Goal: Communication & Community: Participate in discussion

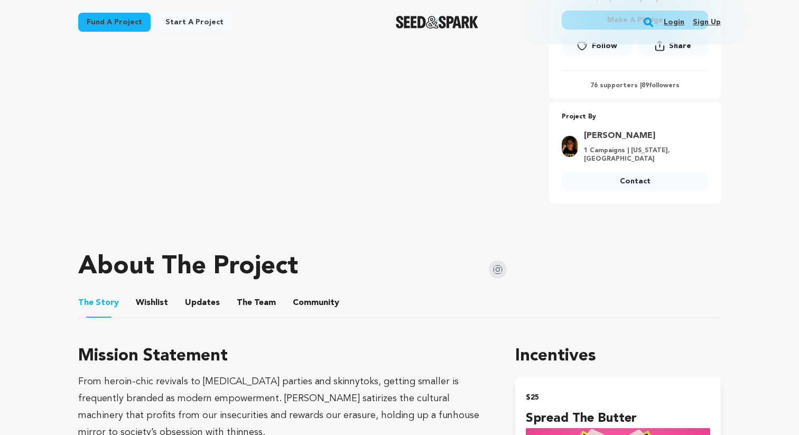
scroll to position [335, 0]
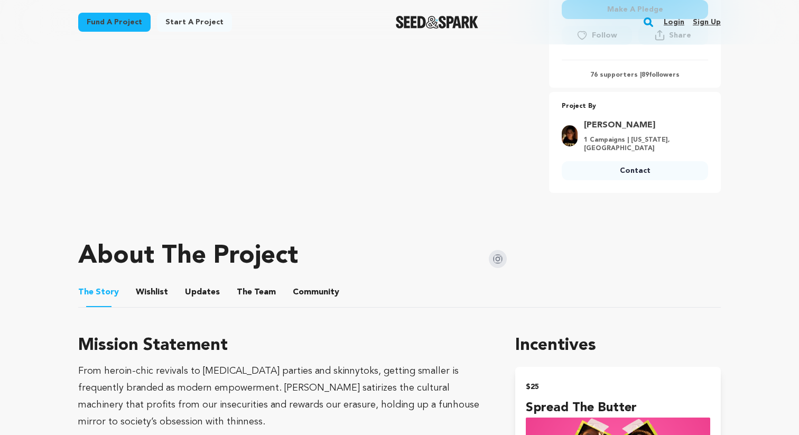
click at [196, 297] on button "Updates" at bounding box center [202, 294] width 25 height 25
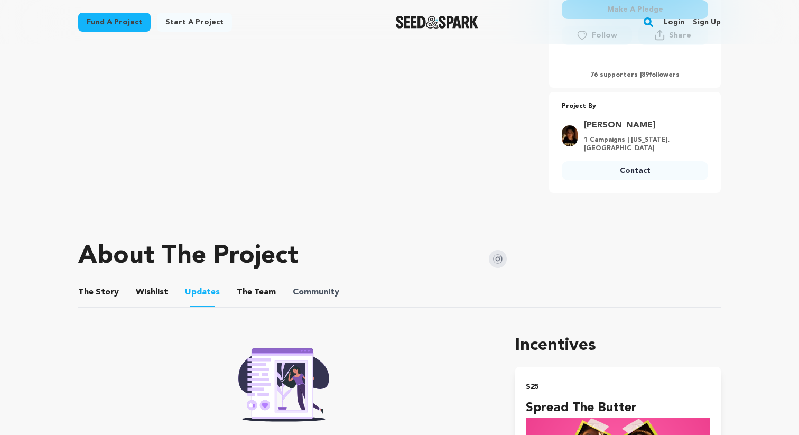
click at [293, 286] on span "Community" at bounding box center [316, 292] width 46 height 13
click at [303, 292] on button "Community" at bounding box center [315, 294] width 25 height 25
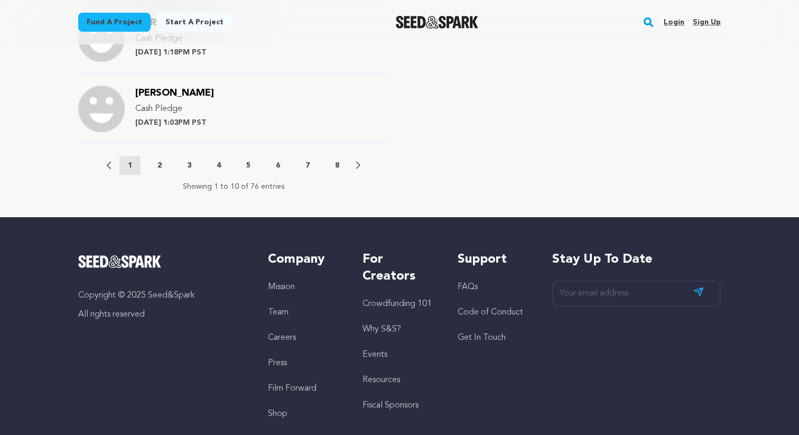
scroll to position [1250, 0]
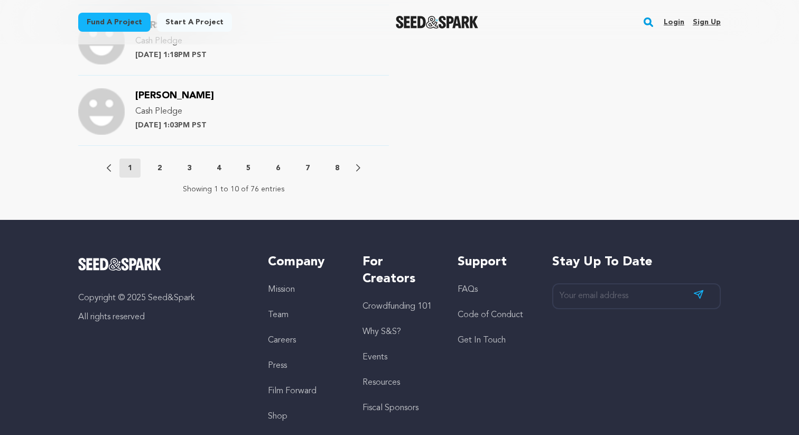
click at [158, 171] on p "2" at bounding box center [159, 168] width 4 height 11
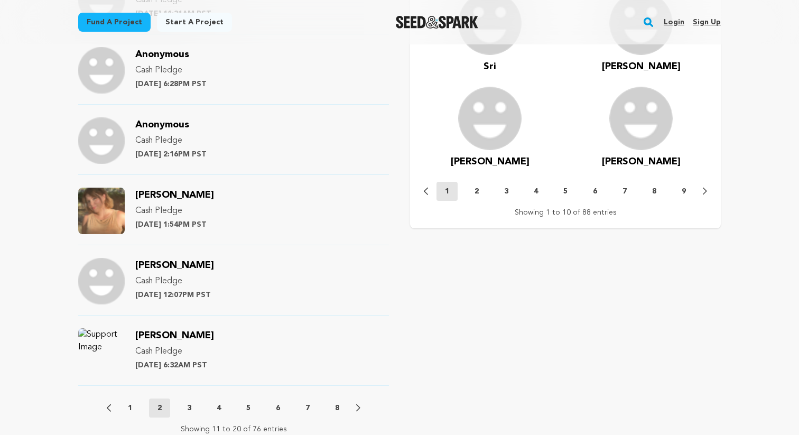
scroll to position [1012, 0]
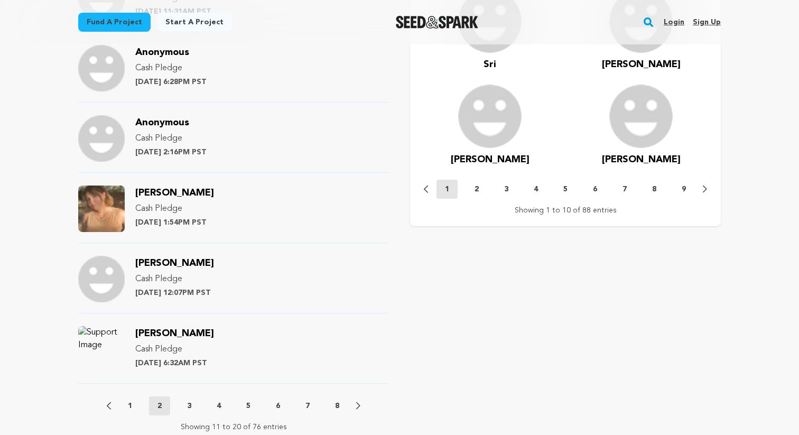
click at [189, 403] on p "3" at bounding box center [189, 405] width 4 height 11
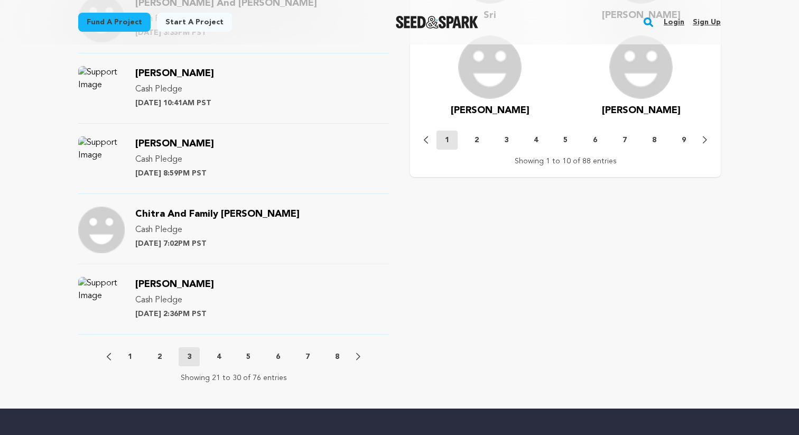
scroll to position [1060, 0]
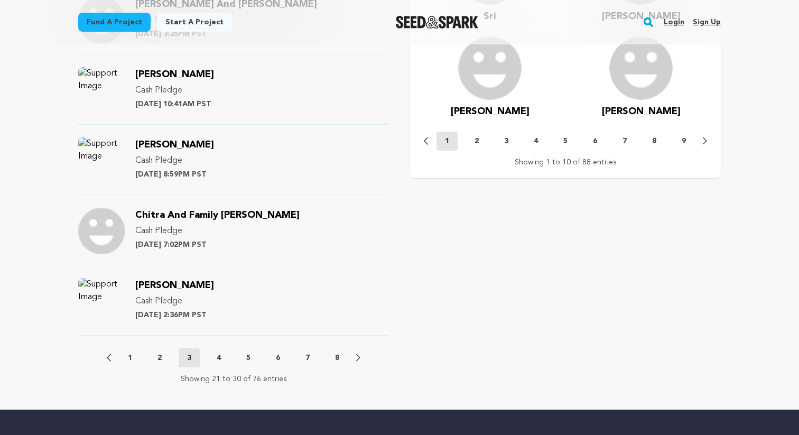
click at [225, 360] on button "4" at bounding box center [218, 357] width 21 height 11
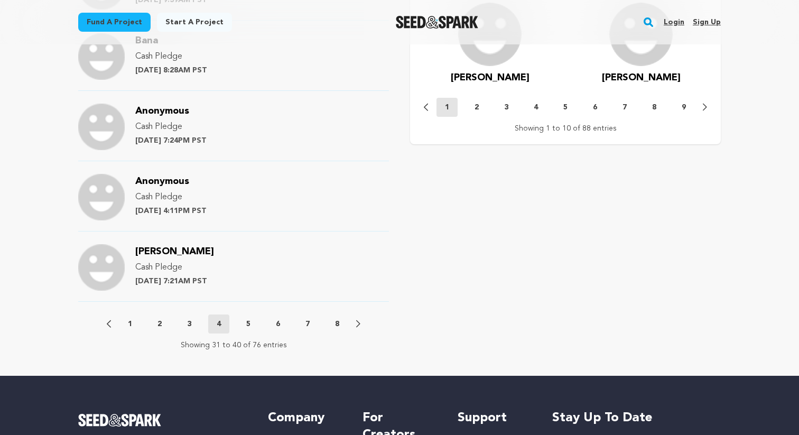
scroll to position [1100, 0]
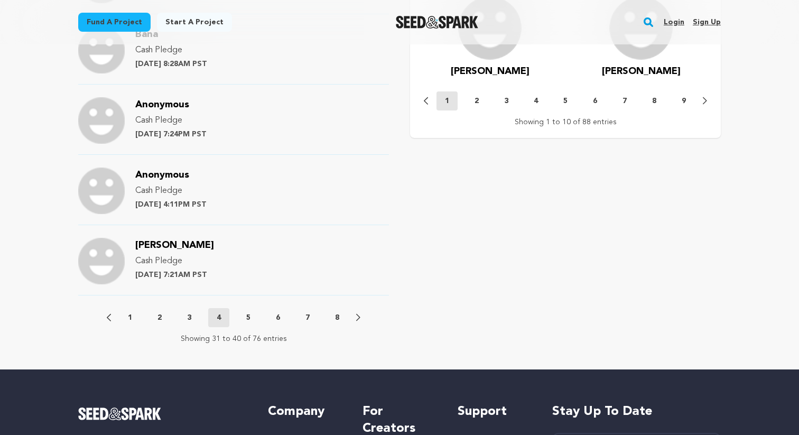
click at [245, 318] on button "5" at bounding box center [248, 317] width 21 height 11
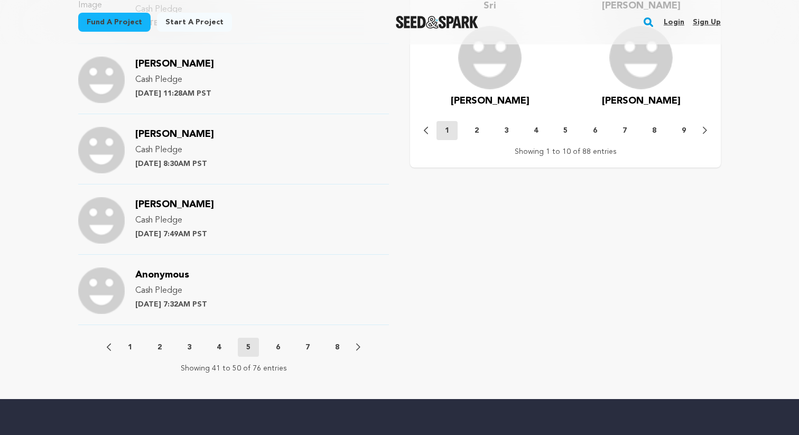
scroll to position [1079, 0]
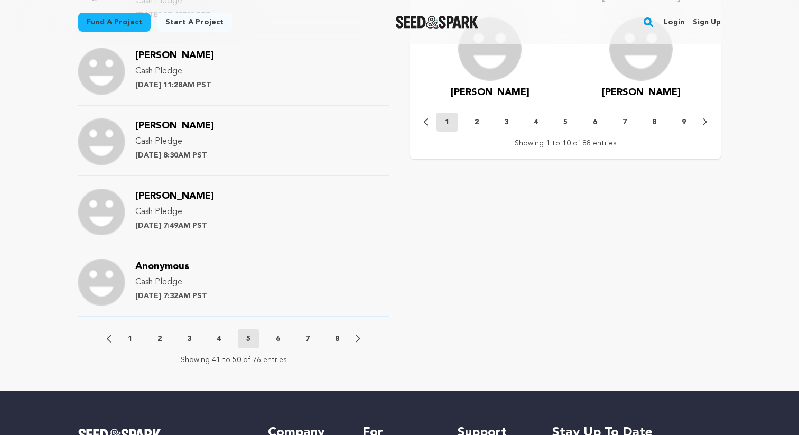
click at [278, 336] on p "6" at bounding box center [278, 338] width 4 height 11
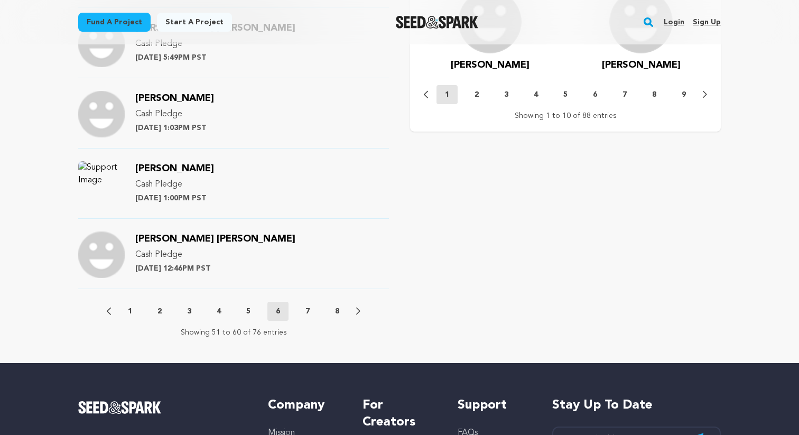
scroll to position [1119, 0]
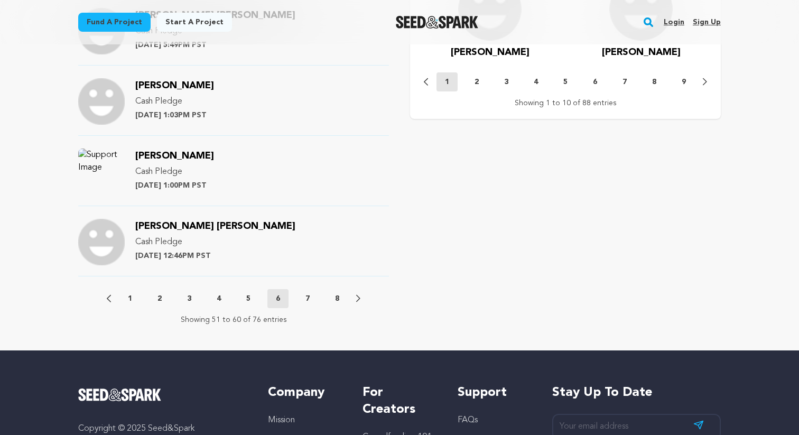
click at [308, 303] on p "7" at bounding box center [307, 298] width 4 height 11
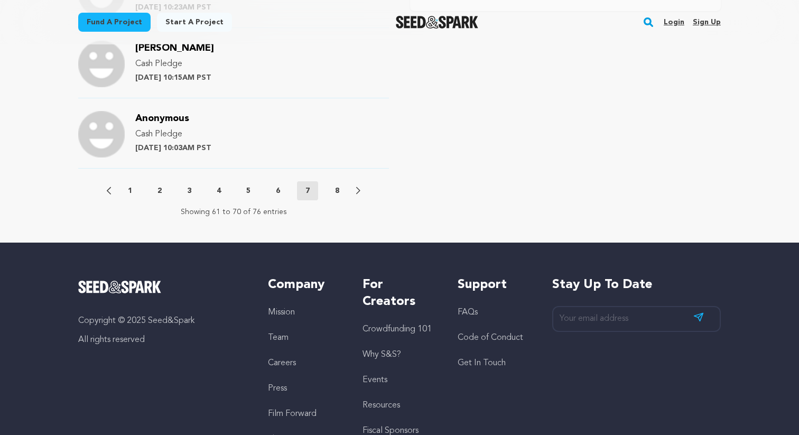
scroll to position [1233, 0]
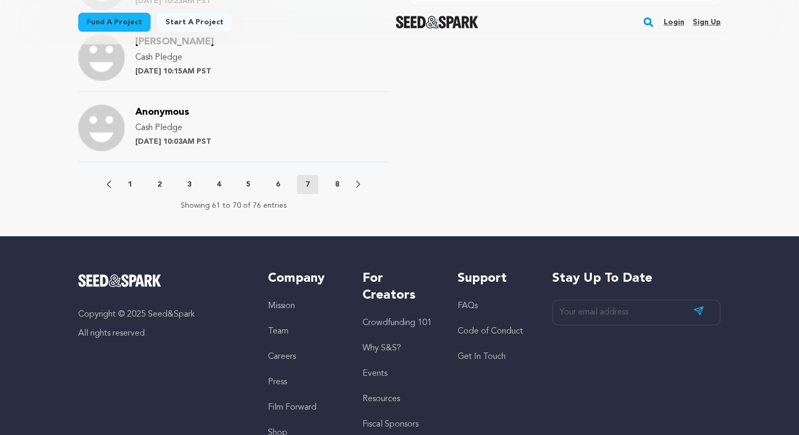
click at [342, 187] on button "8" at bounding box center [336, 184] width 21 height 11
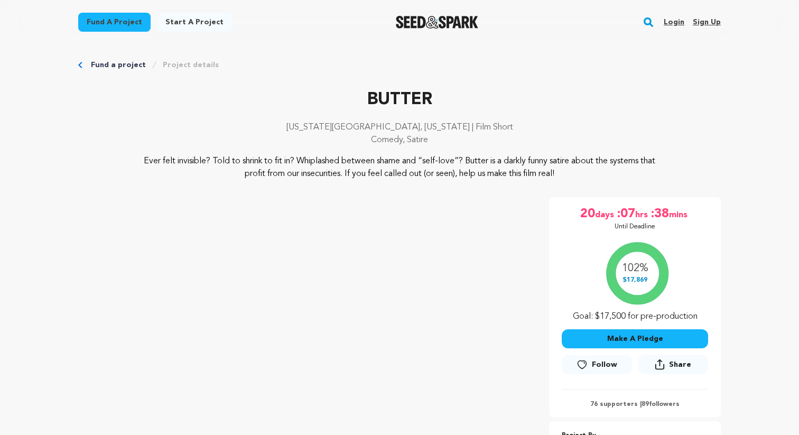
scroll to position [0, 0]
